Goal: Information Seeking & Learning: Learn about a topic

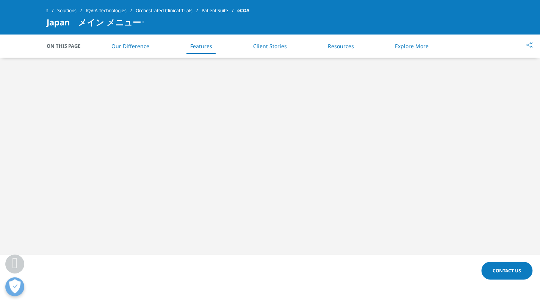
scroll to position [939, 0]
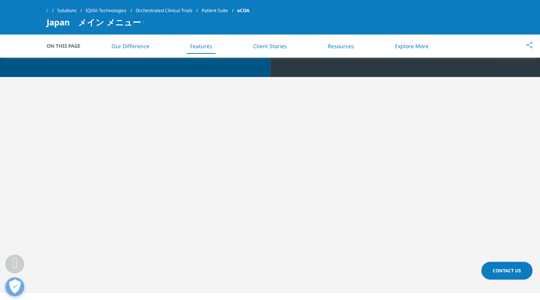
click at [138, 47] on link "Our Difference" at bounding box center [130, 45] width 38 height 7
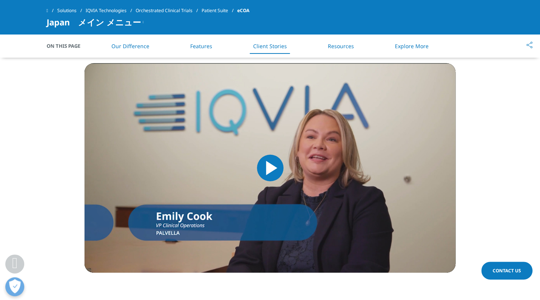
scroll to position [1233, 0]
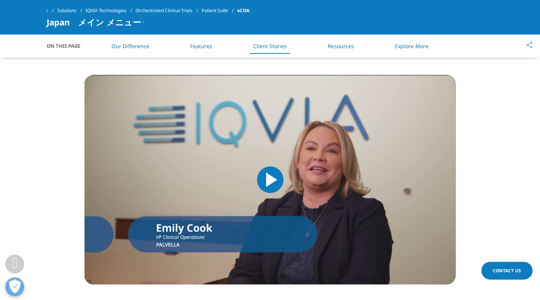
click at [270, 180] on span "Video Player" at bounding box center [270, 180] width 0 height 0
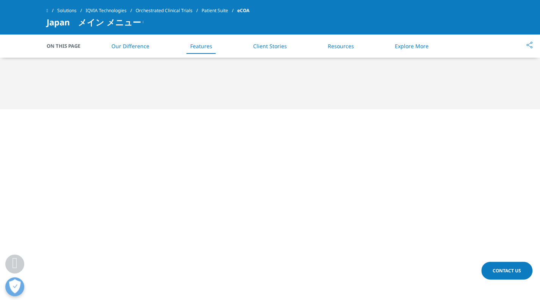
scroll to position [1196, 0]
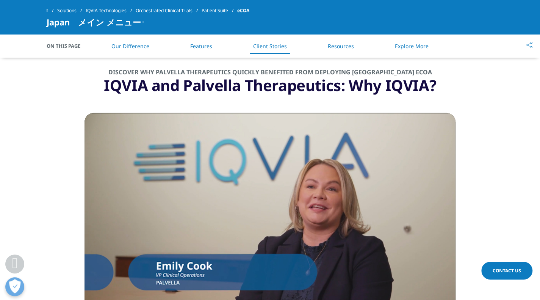
click at [481, 106] on section "DISCOVER WHY PALVELLA THERAPEUTICS QUICKLY BENEFITED FROM DEPLOYING IQVIA eCOA …" at bounding box center [270, 196] width 540 height 320
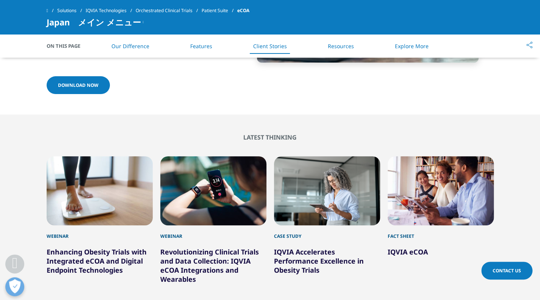
scroll to position [1726, 0]
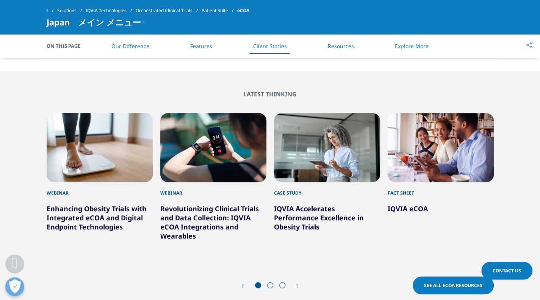
click at [72, 207] on link "Enhancing Obesity Trials with Integrated eCOA and Digital Endpoint Technologies" at bounding box center [97, 217] width 100 height 27
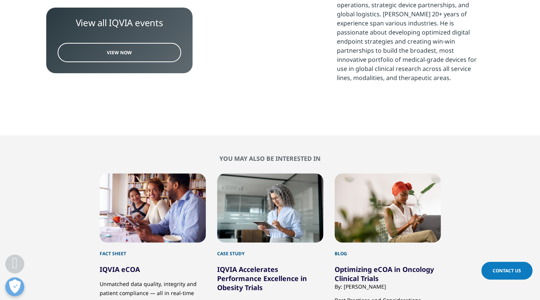
scroll to position [796, 0]
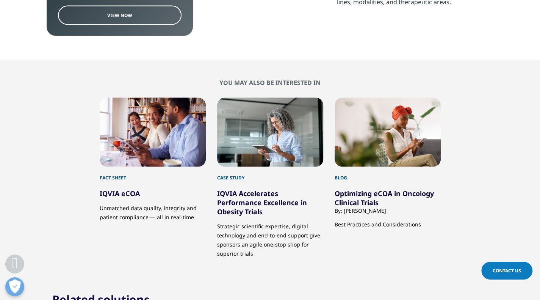
click at [363, 200] on link "Optimizing eCOA in Oncology Clinical Trials" at bounding box center [384, 197] width 99 height 18
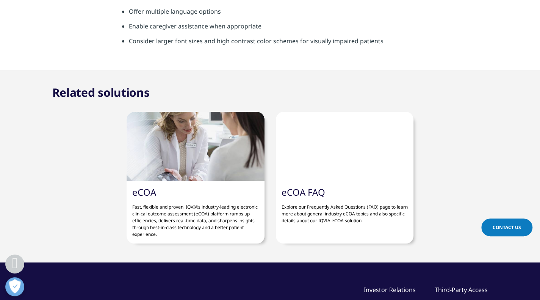
scroll to position [2046, 0]
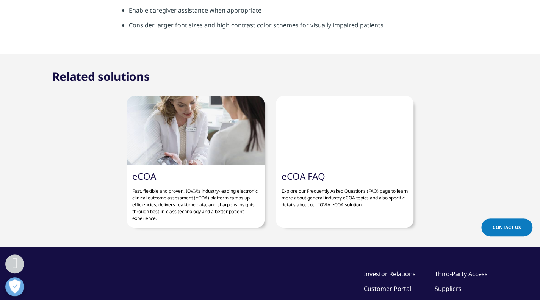
click at [323, 199] on p "Explore our Frequently Asked Questions (FAQ) page to learn more about general i…" at bounding box center [345, 195] width 126 height 26
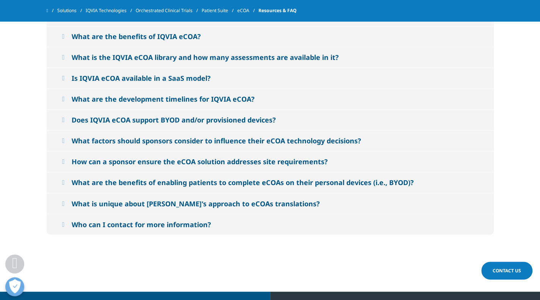
scroll to position [568, 0]
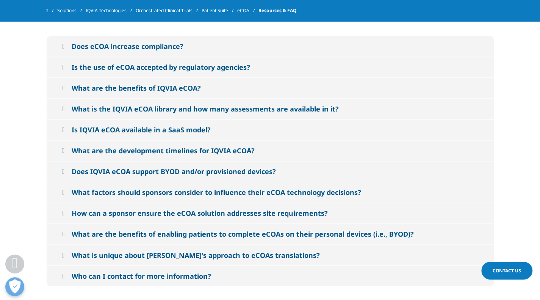
click at [113, 48] on div "Does eCOA increase compliance?" at bounding box center [128, 46] width 112 height 9
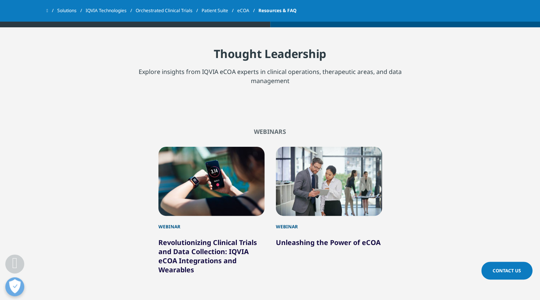
scroll to position [1554, 0]
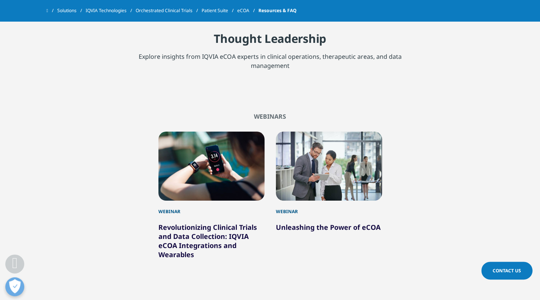
click at [181, 190] on div at bounding box center [211, 165] width 106 height 69
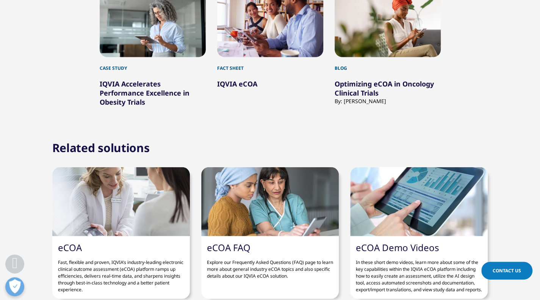
scroll to position [796, 0]
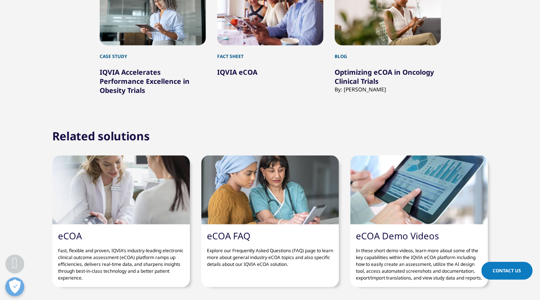
click at [441, 241] on p "In these short demo videos, learn more about some of the key capabilities withi…" at bounding box center [419, 261] width 126 height 40
click at [410, 229] on link "eCOA Demo Videos" at bounding box center [397, 235] width 83 height 13
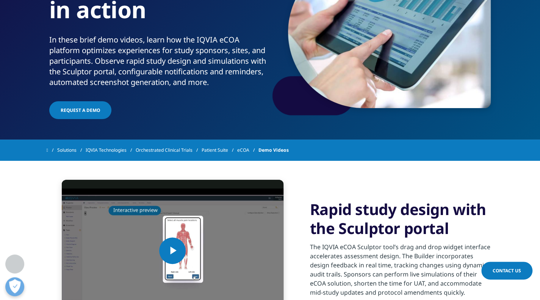
scroll to position [227, 0]
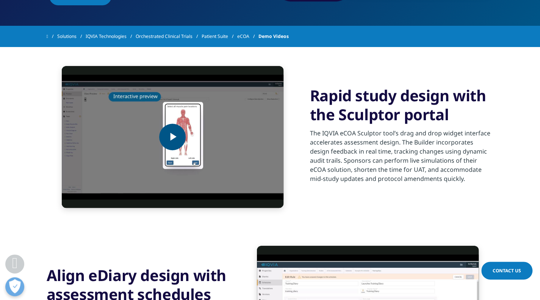
click at [172, 137] on span "Video Player" at bounding box center [172, 137] width 0 height 0
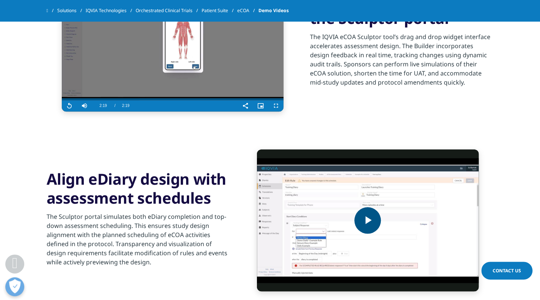
scroll to position [341, 0]
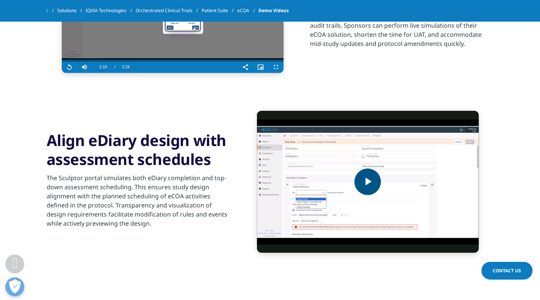
click at [368, 182] on span "Video Player" at bounding box center [368, 182] width 0 height 0
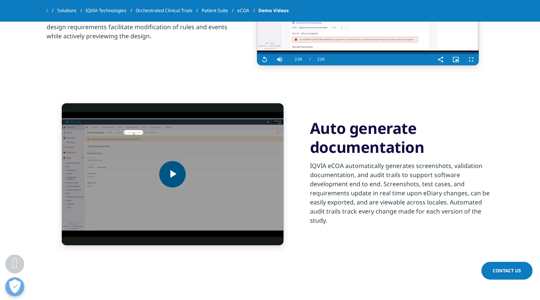
scroll to position [568, 0]
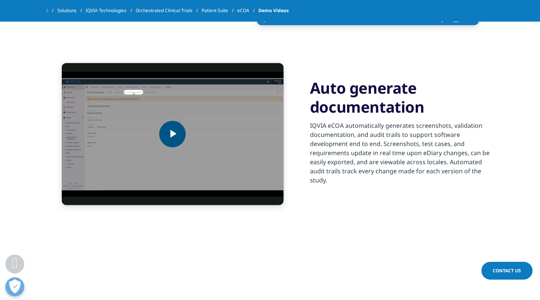
drag, startPoint x: 162, startPoint y: 142, endPoint x: 157, endPoint y: 143, distance: 5.4
click at [172, 134] on span "Video Player" at bounding box center [172, 134] width 0 height 0
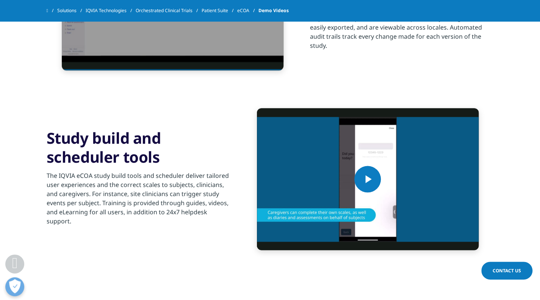
scroll to position [720, 0]
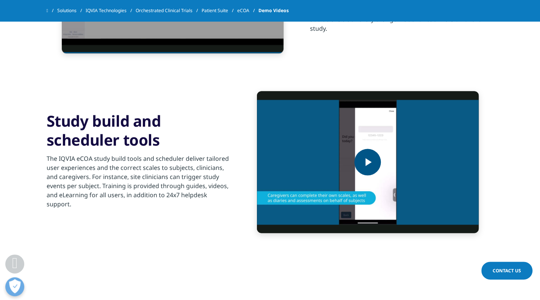
click at [368, 162] on span "Video Player" at bounding box center [368, 162] width 0 height 0
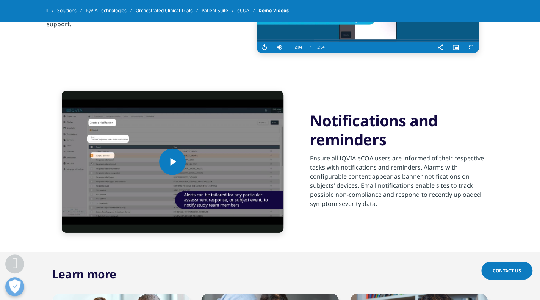
scroll to position [947, 0]
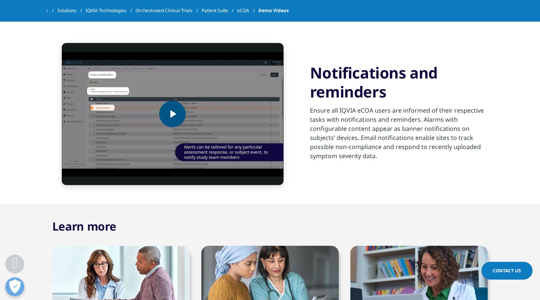
click at [172, 114] on span "Video Player" at bounding box center [172, 114] width 0 height 0
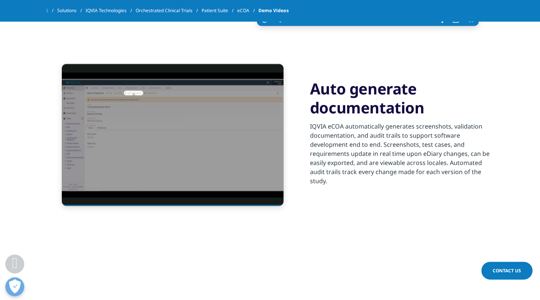
scroll to position [568, 0]
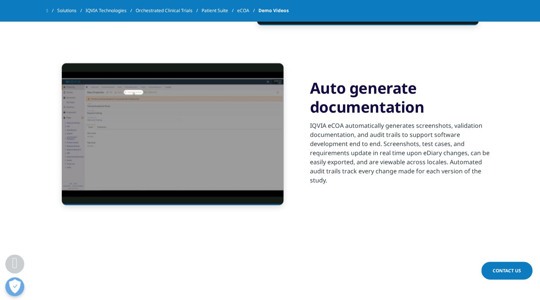
click at [48, 9] on span at bounding box center [48, 10] width 2 height 5
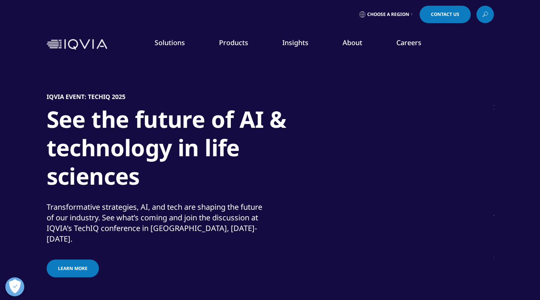
click at [414, 42] on link "Careers" at bounding box center [408, 42] width 25 height 9
